Goal: Transaction & Acquisition: Purchase product/service

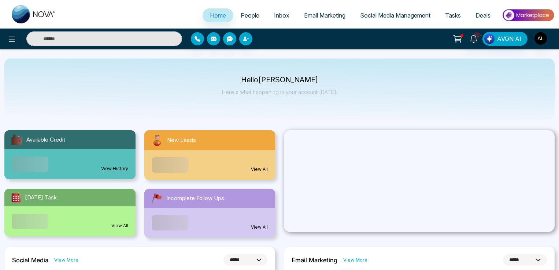
select select "*"
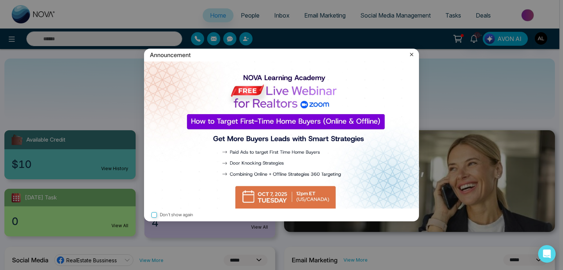
click at [409, 54] on icon at bounding box center [411, 54] width 7 height 7
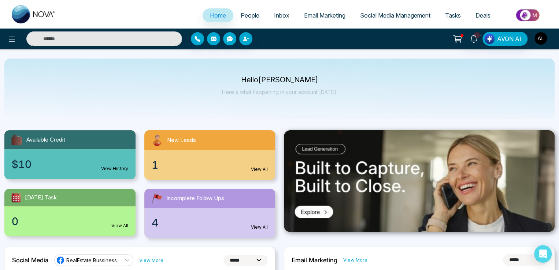
click at [540, 40] on img "button" at bounding box center [540, 38] width 12 height 12
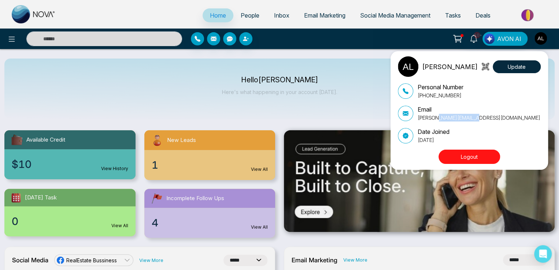
drag, startPoint x: 482, startPoint y: 119, endPoint x: 437, endPoint y: 120, distance: 44.3
click at [437, 120] on div "Email [PERSON_NAME][EMAIL_ADDRESS][DOMAIN_NAME]" at bounding box center [469, 113] width 143 height 16
click at [423, 118] on p "[PERSON_NAME][EMAIL_ADDRESS][DOMAIN_NAME]" at bounding box center [479, 118] width 123 height 8
click at [358, 43] on div "ADMIN [PERSON_NAME] Update Personal Number [PHONE_NUMBER] Email [PERSON_NAME][E…" at bounding box center [279, 135] width 559 height 270
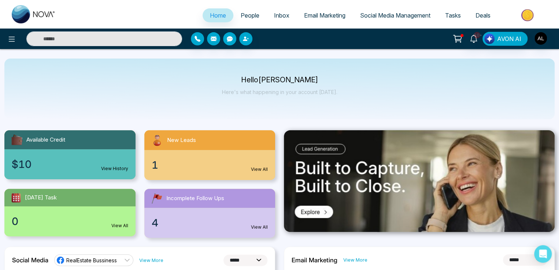
click at [459, 38] on icon at bounding box center [457, 39] width 10 height 10
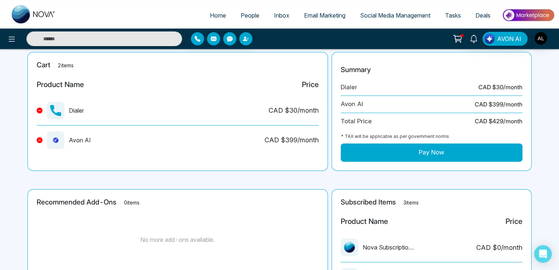
scroll to position [145, 0]
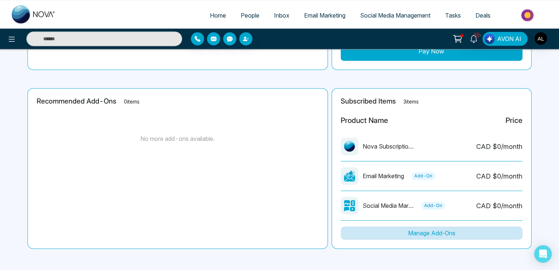
click at [429, 235] on button "Manage Add-Ons" at bounding box center [432, 233] width 182 height 13
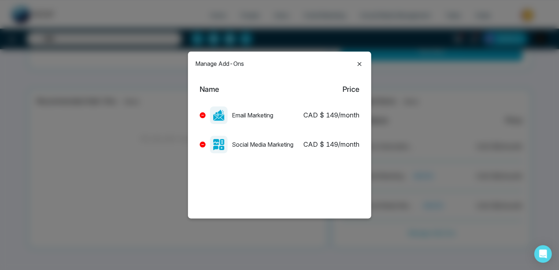
click at [199, 115] on div "Name Price Email Marketing CAD $ 149 /month Social Media Marketing CAD $ 149 /m…" at bounding box center [279, 120] width 169 height 88
click at [201, 115] on button at bounding box center [203, 115] width 6 height 6
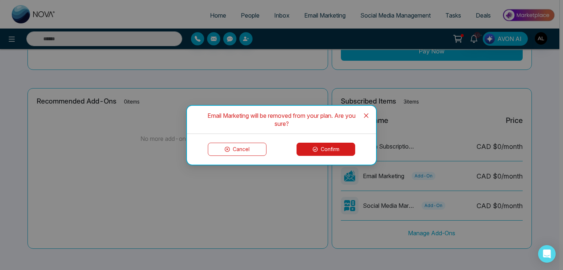
click at [317, 147] on icon at bounding box center [314, 149] width 5 height 5
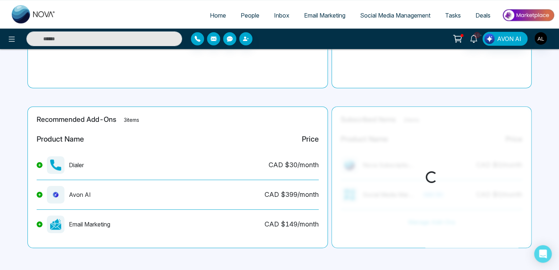
scroll to position [118, 0]
click at [542, 41] on img "button" at bounding box center [540, 38] width 12 height 12
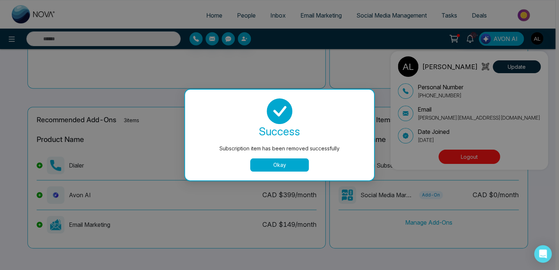
click at [272, 167] on div "ADMIN [PERSON_NAME] Update Personal Number [PHONE_NUMBER] Email [PERSON_NAME][E…" at bounding box center [279, 135] width 559 height 270
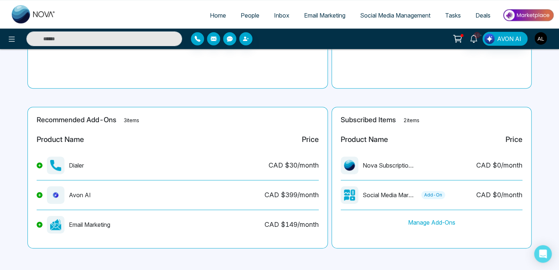
click at [539, 38] on img "button" at bounding box center [540, 38] width 12 height 12
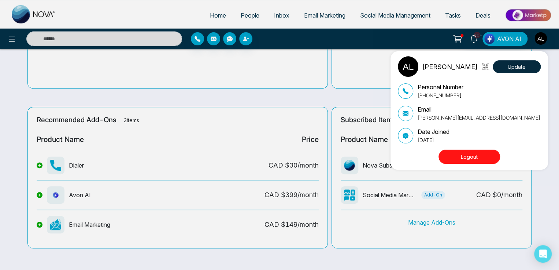
click at [319, 17] on div "ADMIN [PERSON_NAME] Update Personal Number [PHONE_NUMBER] Email [PERSON_NAME][E…" at bounding box center [279, 135] width 559 height 270
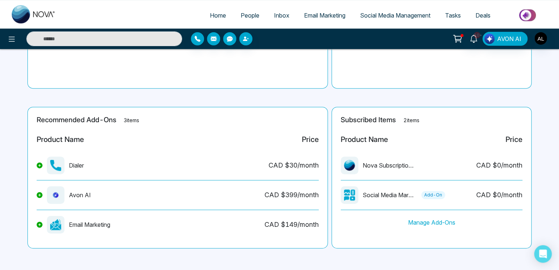
click at [319, 17] on span "Email Marketing" at bounding box center [324, 15] width 41 height 7
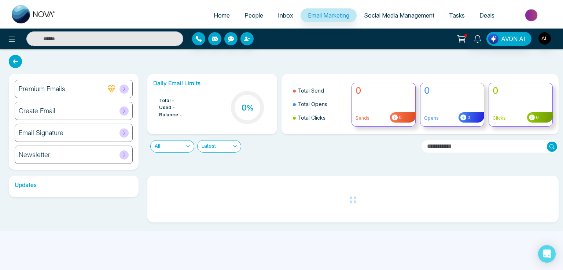
click at [86, 90] on div "Premium Emails" at bounding box center [74, 89] width 118 height 18
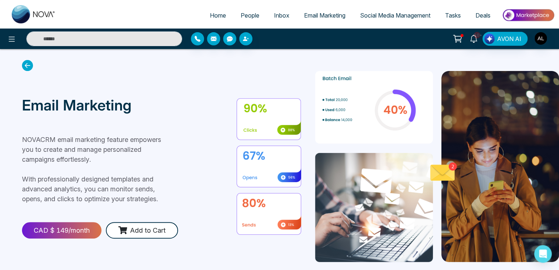
click at [16, 67] on section "Email Marketing NOVACRM email marketing feature empowers you to create and mana…" at bounding box center [279, 166] width 559 height 235
click at [26, 64] on icon at bounding box center [27, 65] width 11 height 11
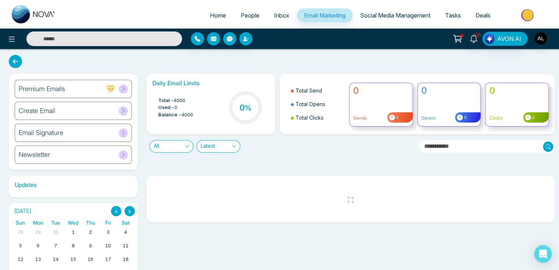
click at [121, 154] on icon at bounding box center [123, 154] width 5 height 5
